Goal: Answer question/provide support: Share knowledge or assist other users

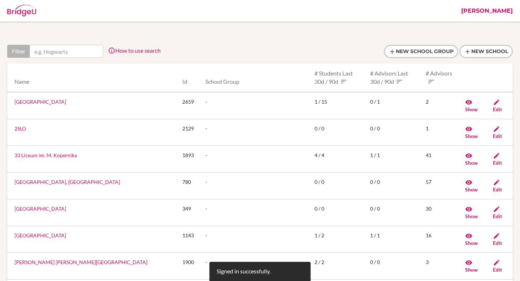
click at [503, 13] on link "[PERSON_NAME]" at bounding box center [487, 11] width 59 height 22
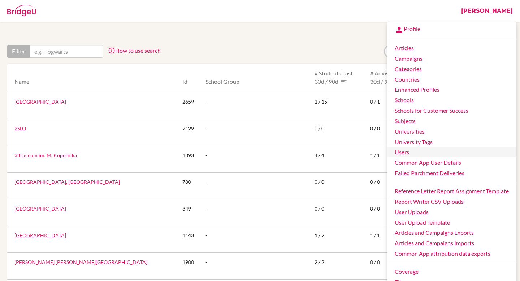
click at [408, 151] on link "Users" at bounding box center [452, 152] width 129 height 10
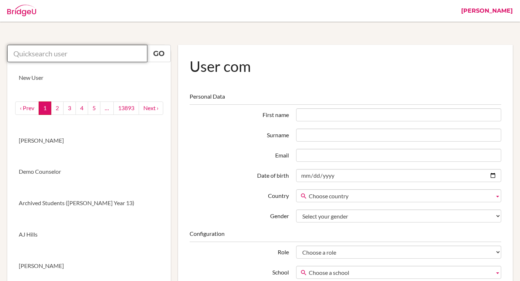
click at [65, 52] on input "text" at bounding box center [77, 53] width 140 height 17
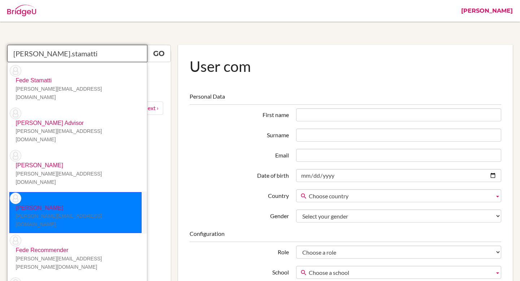
click at [72, 213] on small "[PERSON_NAME][EMAIL_ADDRESS][DOMAIN_NAME]" at bounding box center [59, 220] width 86 height 14
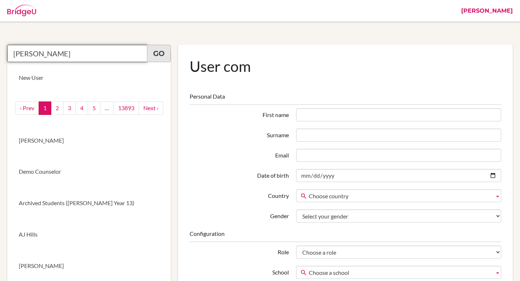
type input "[PERSON_NAME]"
click at [156, 52] on link "Go" at bounding box center [159, 53] width 24 height 17
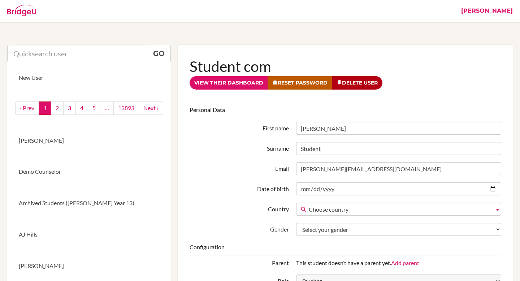
click at [499, 13] on link "[PERSON_NAME]" at bounding box center [487, 11] width 59 height 22
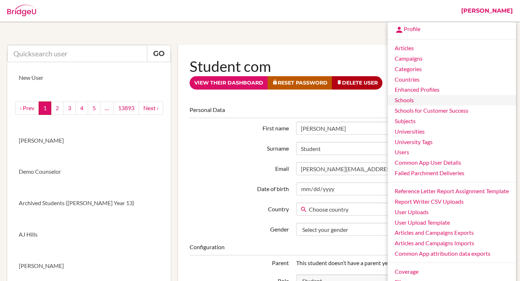
click at [420, 100] on link "Schools" at bounding box center [452, 100] width 129 height 10
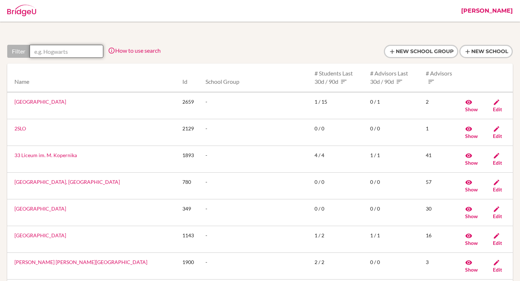
click at [72, 48] on input "text" at bounding box center [67, 51] width 74 height 13
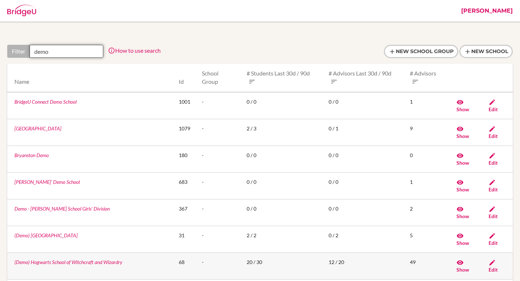
type input "demo"
click at [110, 259] on link "(Demo) Hogwarts School of Witchcraft and Wizardry" at bounding box center [68, 262] width 108 height 6
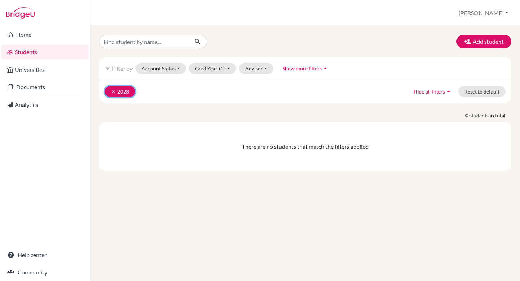
click at [112, 89] on button "clear 2028" at bounding box center [120, 91] width 30 height 11
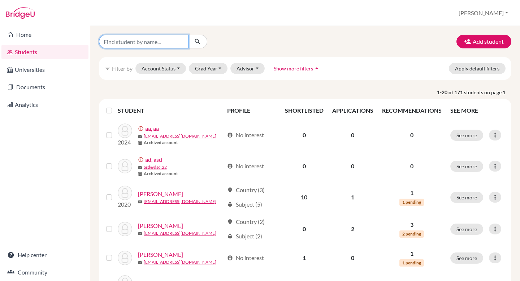
click at [129, 43] on input "Find student by name..." at bounding box center [144, 42] width 90 height 14
type input "[PERSON_NAME]"
click at [201, 44] on icon "submit" at bounding box center [197, 41] width 7 height 7
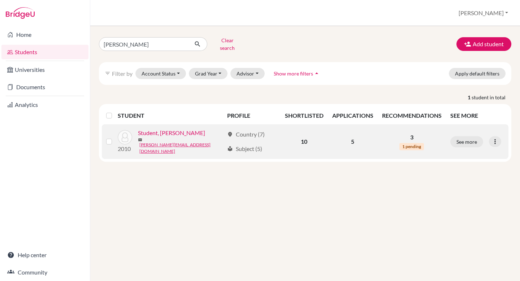
click at [164, 130] on link "Student, [PERSON_NAME]" at bounding box center [171, 133] width 67 height 9
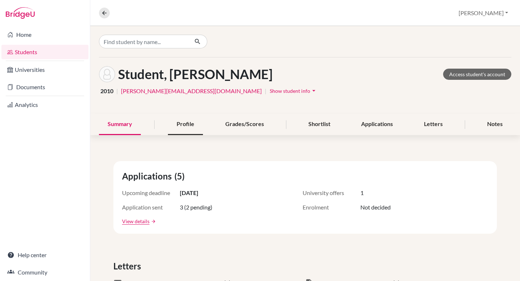
click at [192, 125] on div "Profile" at bounding box center [185, 124] width 35 height 21
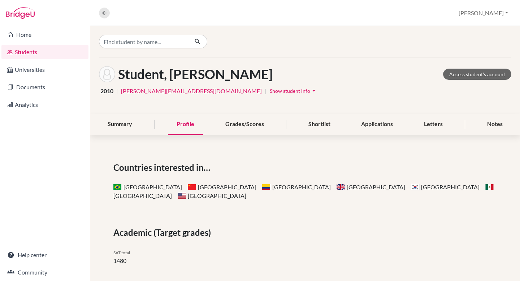
click at [270, 89] on span "Show student info" at bounding box center [290, 91] width 40 height 6
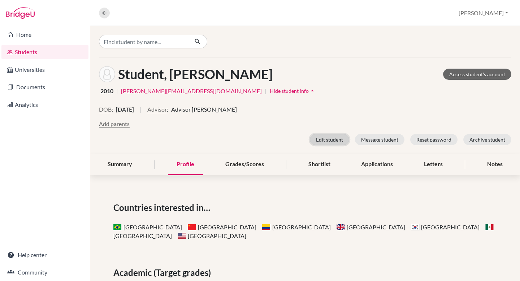
click at [331, 137] on button "Edit student" at bounding box center [329, 139] width 39 height 11
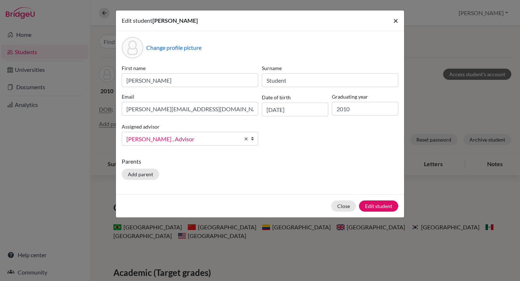
click at [396, 20] on span "×" at bounding box center [396, 20] width 5 height 10
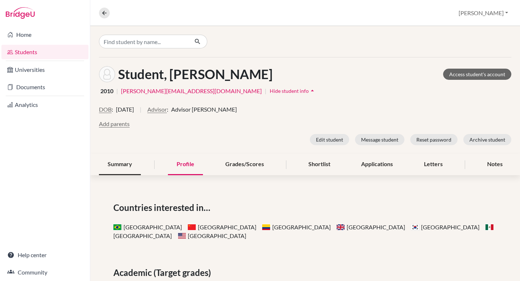
click at [113, 165] on div "Summary" at bounding box center [120, 164] width 42 height 21
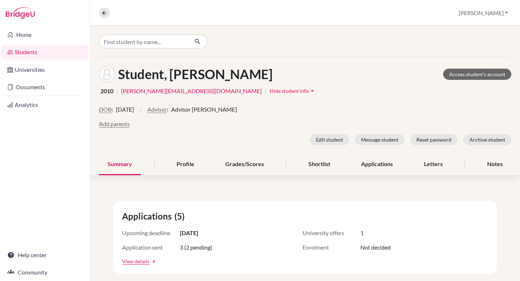
scroll to position [68, 0]
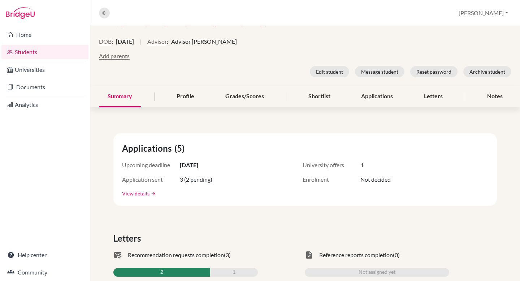
click at [142, 194] on link "View details" at bounding box center [135, 194] width 27 height 8
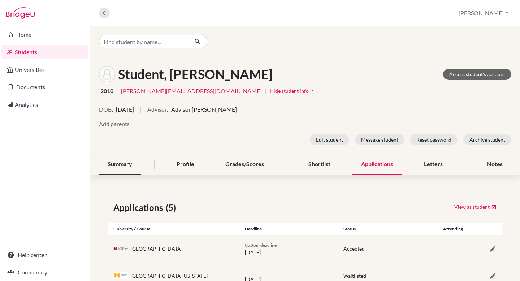
click at [124, 163] on div "Summary" at bounding box center [120, 164] width 42 height 21
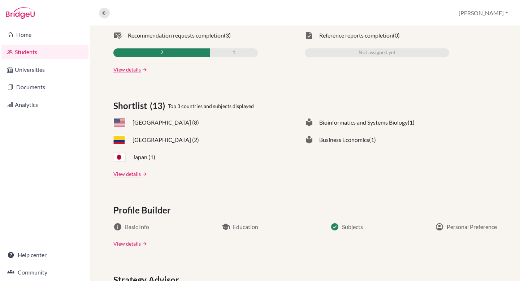
scroll to position [324, 0]
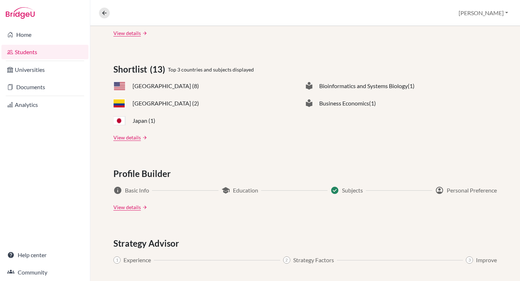
click at [130, 142] on div "Applications (5) Upcoming deadline [DATE] University offers 1 Application sent …" at bounding box center [305, 119] width 430 height 518
click at [132, 135] on link "View details" at bounding box center [126, 138] width 27 height 8
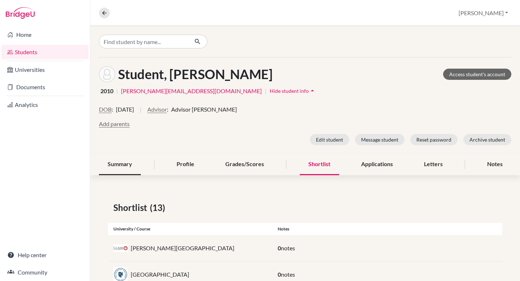
click at [124, 164] on div "Summary" at bounding box center [120, 164] width 42 height 21
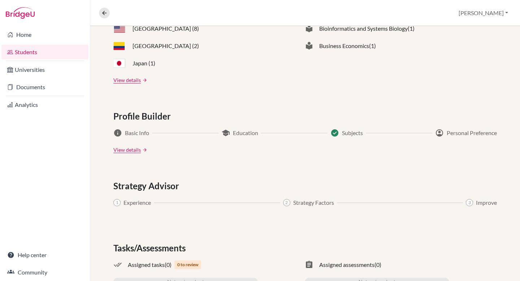
scroll to position [421, 0]
